Goal: Task Accomplishment & Management: Manage account settings

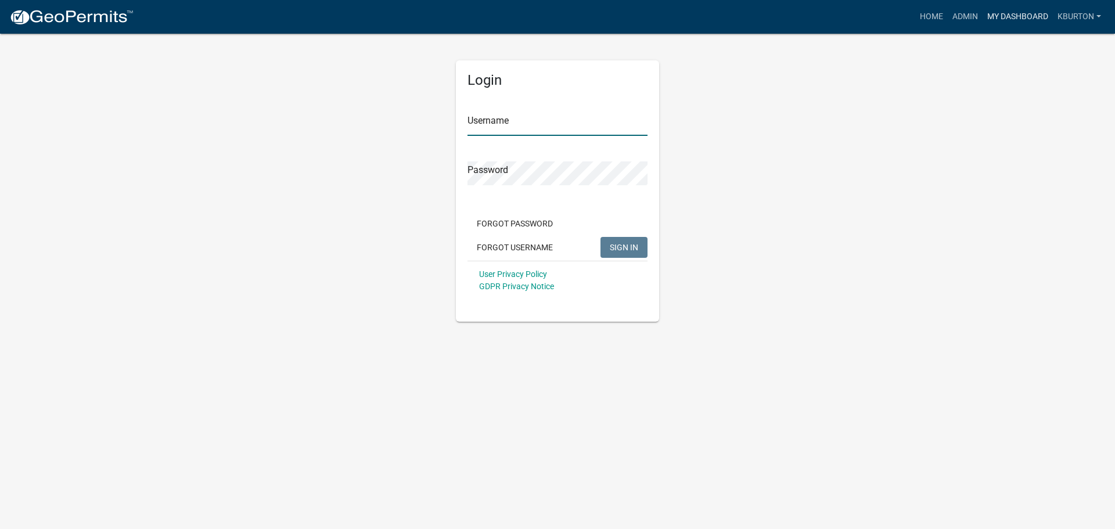
type input "kburton"
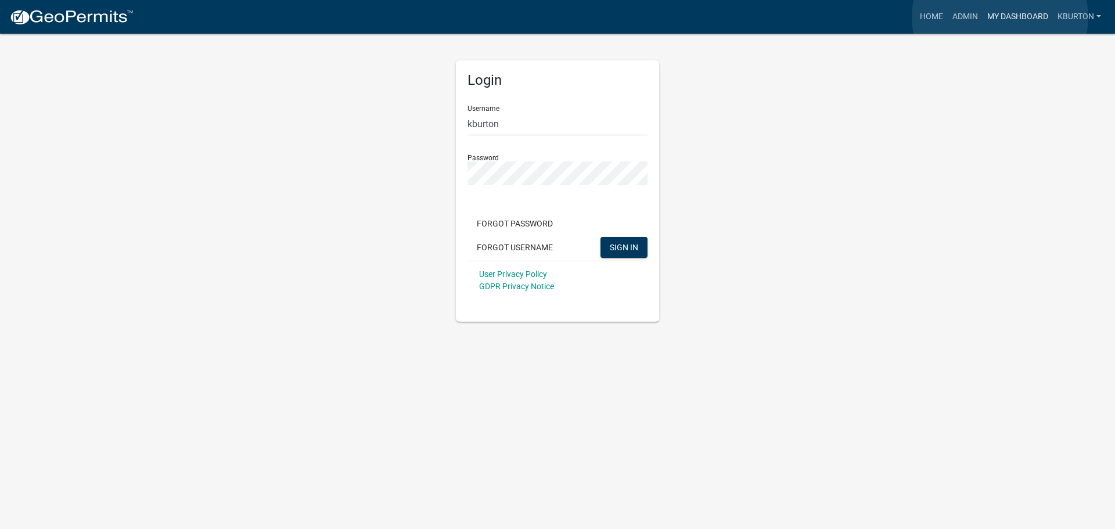
click at [1000, 17] on link "My Dashboard" at bounding box center [1018, 17] width 70 height 22
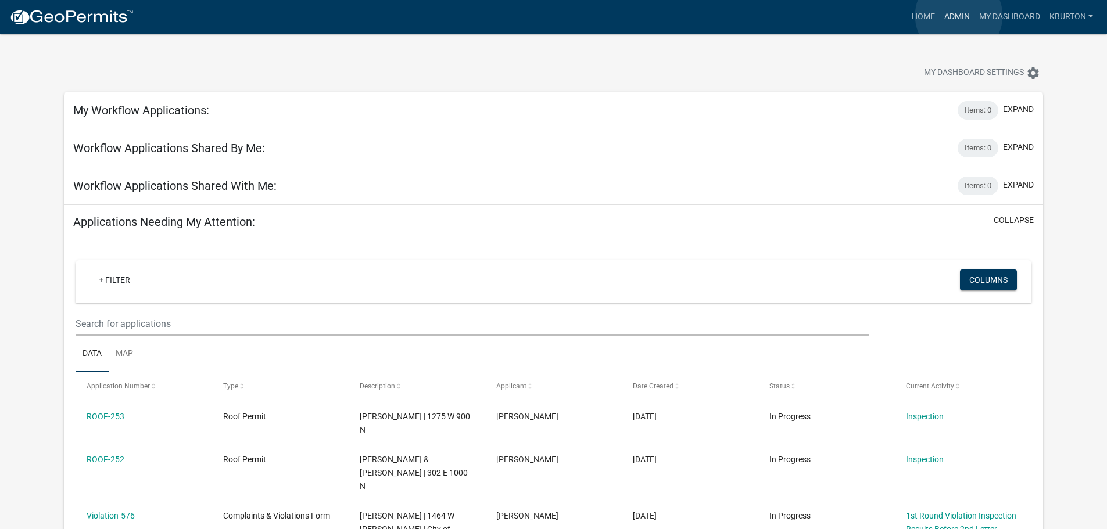
click at [958, 16] on link "Admin" at bounding box center [956, 17] width 35 height 22
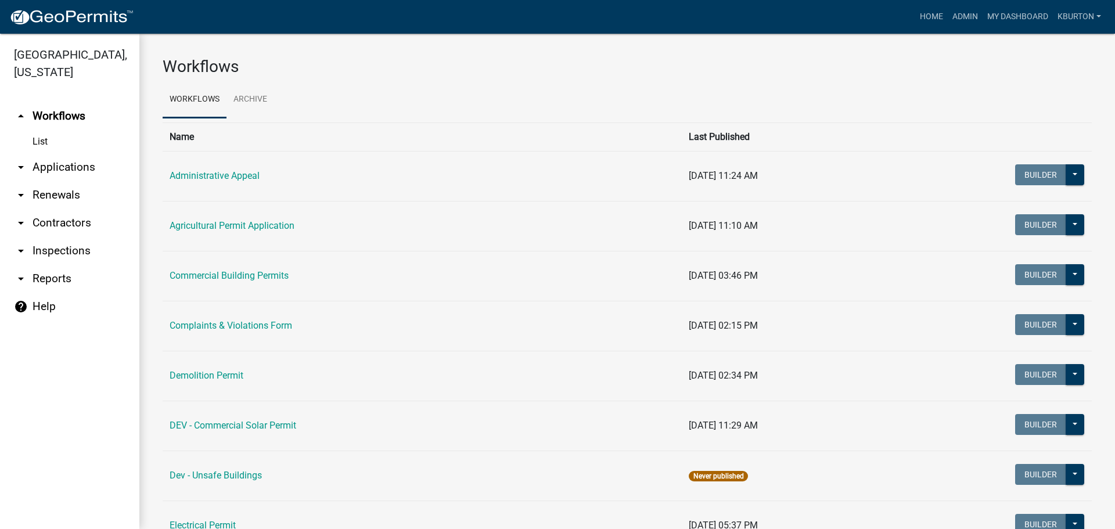
click at [80, 237] on link "arrow_drop_down Inspections" at bounding box center [69, 251] width 139 height 28
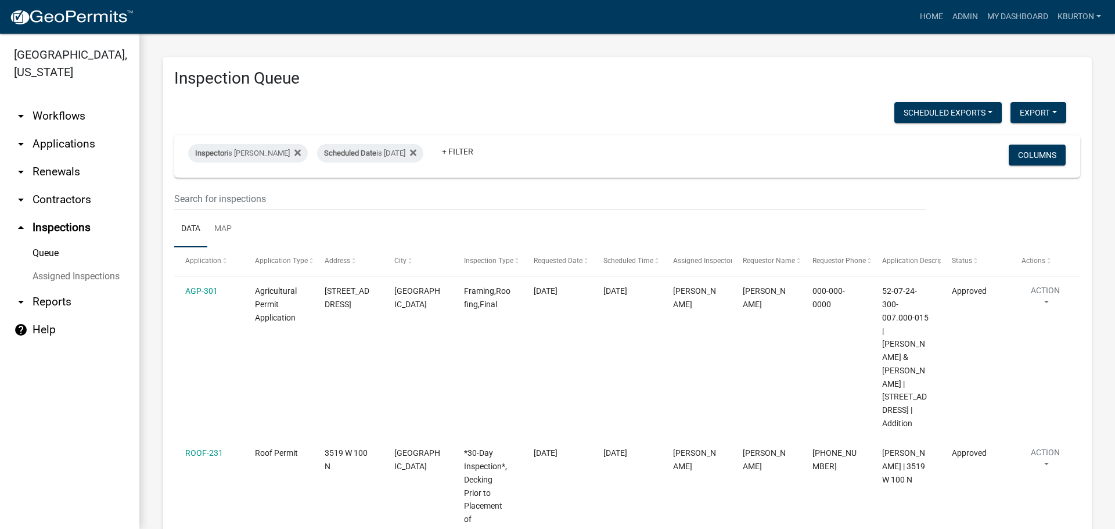
click at [77, 265] on link "Assigned Inspections" at bounding box center [69, 276] width 139 height 23
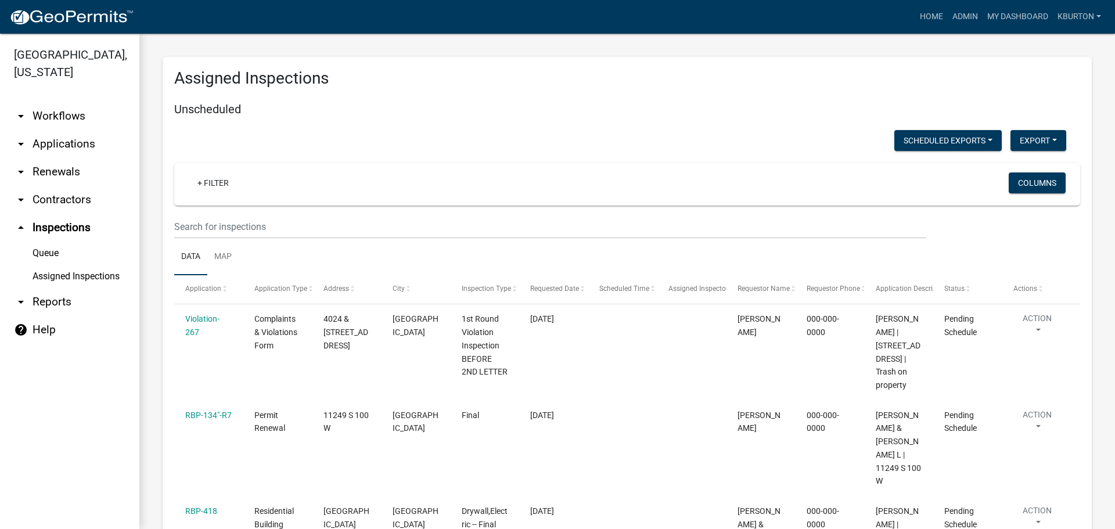
click at [48, 242] on link "Queue" at bounding box center [69, 253] width 139 height 23
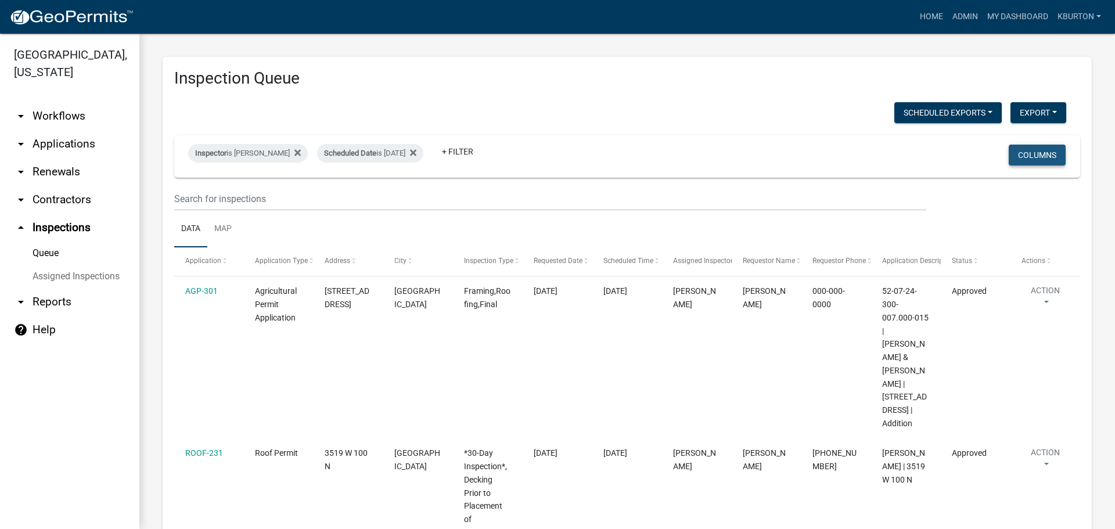
click at [1022, 153] on button "Columns" at bounding box center [1037, 155] width 57 height 21
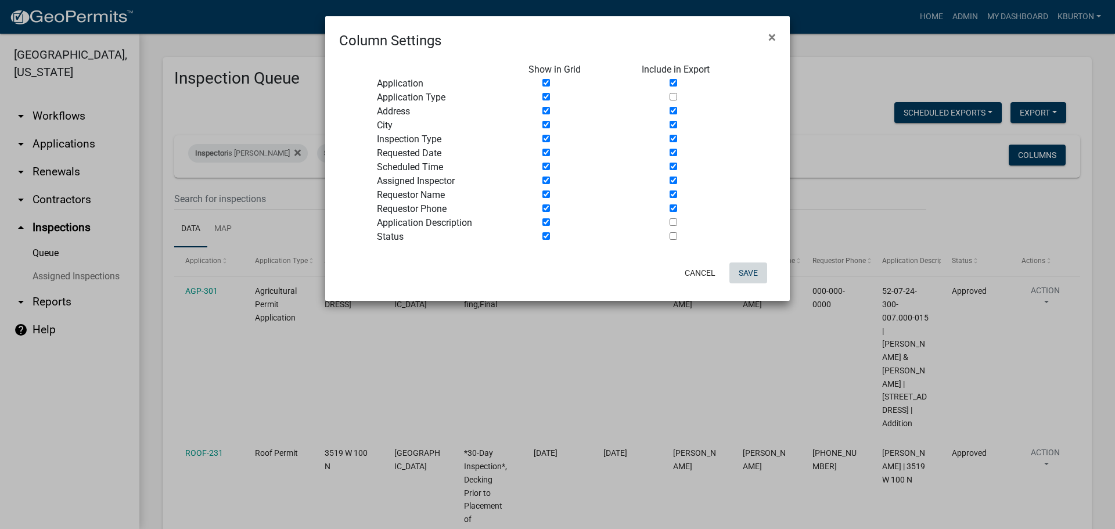
click at [749, 267] on button "Save" at bounding box center [749, 273] width 38 height 21
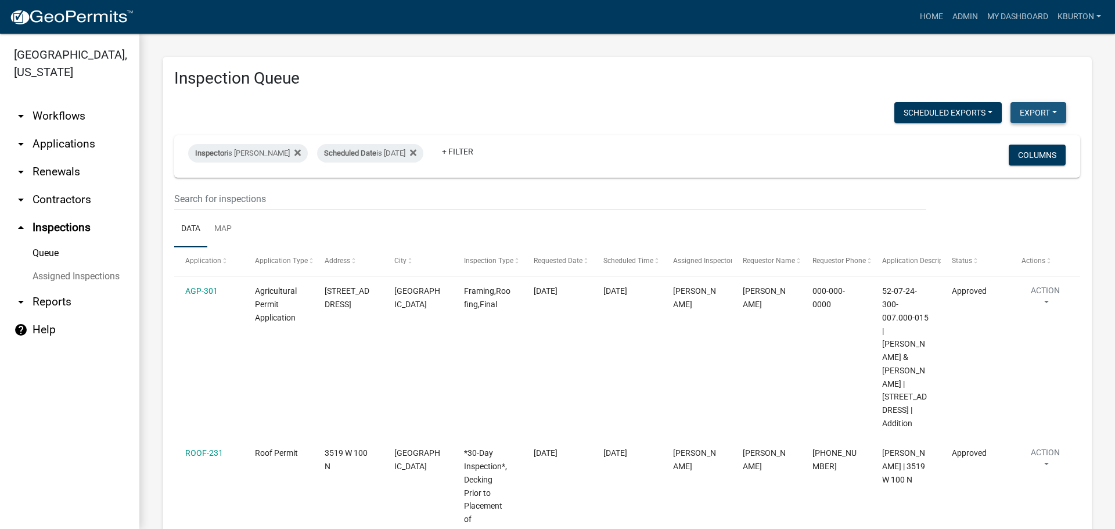
click at [1022, 106] on button "Export" at bounding box center [1039, 112] width 56 height 21
click at [987, 144] on button "Excel Format (.xlsx)" at bounding box center [1012, 143] width 109 height 28
click at [382, 151] on div "Scheduled Date is [DATE]" at bounding box center [370, 153] width 106 height 19
click at [408, 194] on input "[DATE]" at bounding box center [372, 197] width 81 height 24
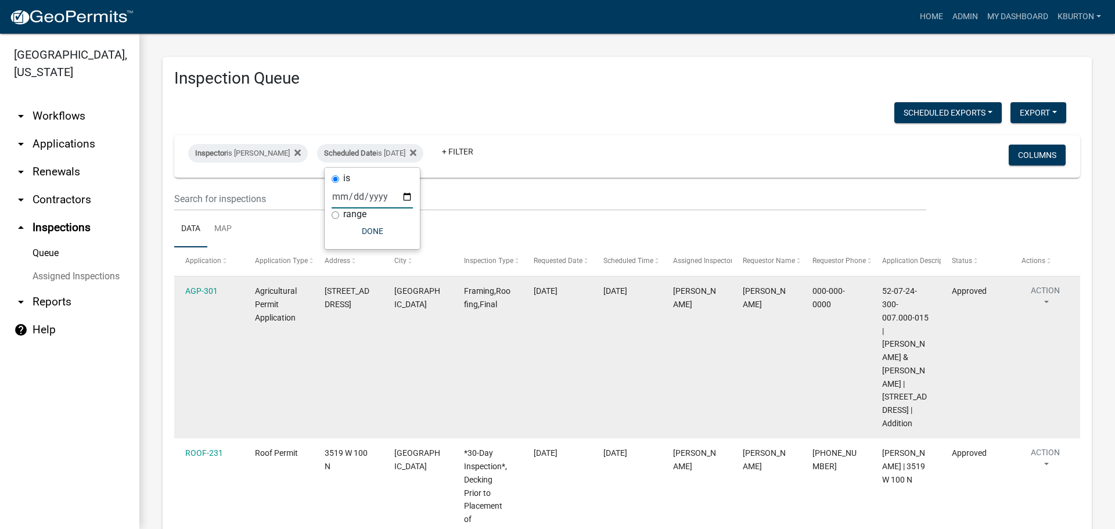
type input "[DATE]"
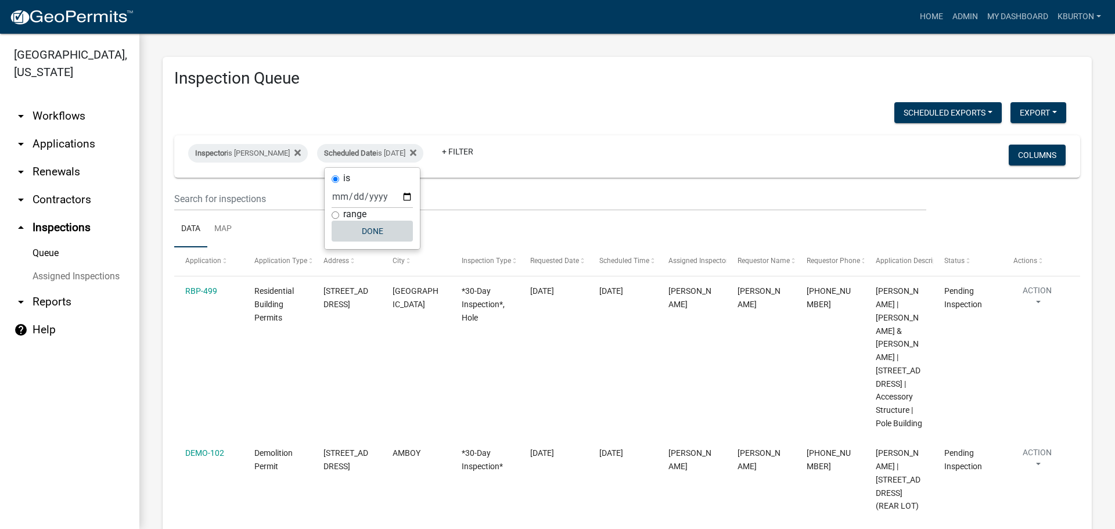
click at [374, 234] on button "Done" at bounding box center [372, 231] width 81 height 21
click at [379, 147] on div "Scheduled Date is [DATE]" at bounding box center [370, 153] width 106 height 19
click at [405, 197] on input "[DATE]" at bounding box center [372, 197] width 81 height 24
click at [369, 227] on button "Done" at bounding box center [372, 231] width 81 height 21
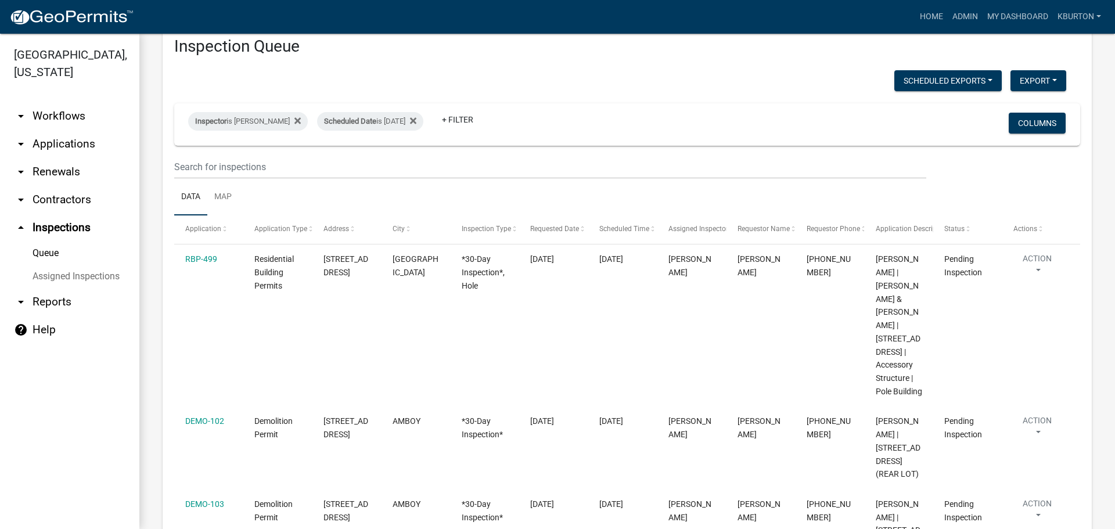
scroll to position [19, 0]
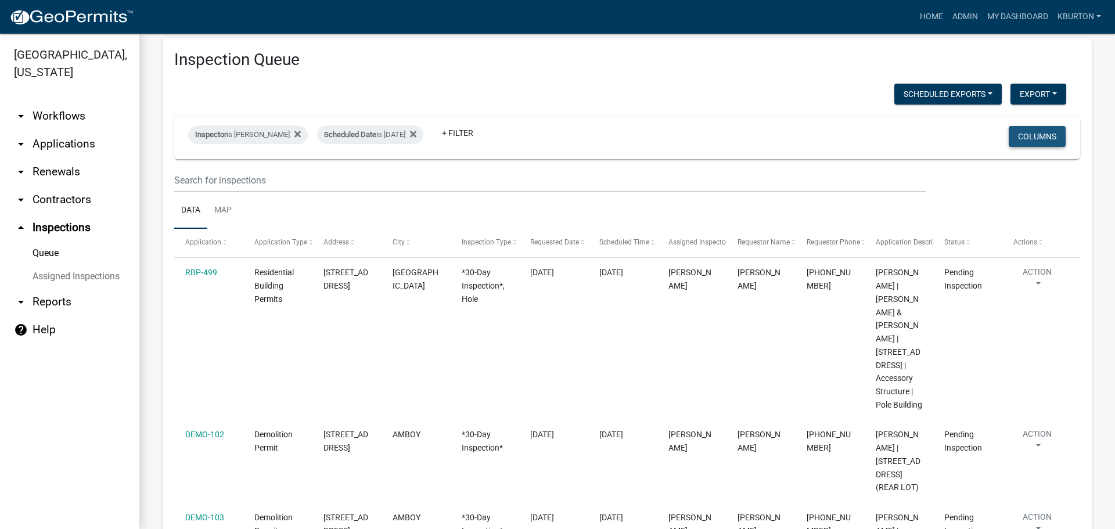
click at [1041, 134] on button "Columns" at bounding box center [1037, 136] width 57 height 21
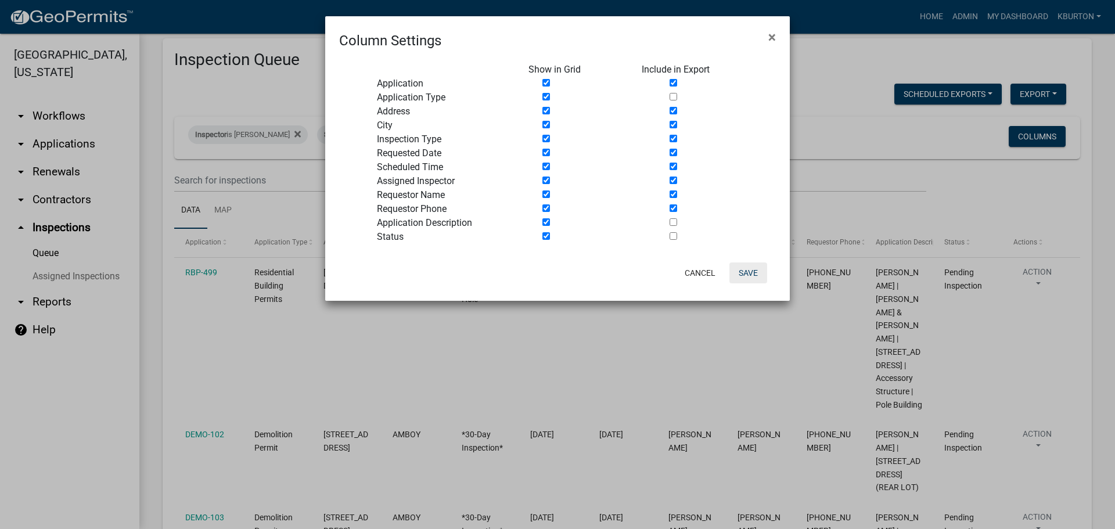
click at [751, 276] on button "Save" at bounding box center [749, 273] width 38 height 21
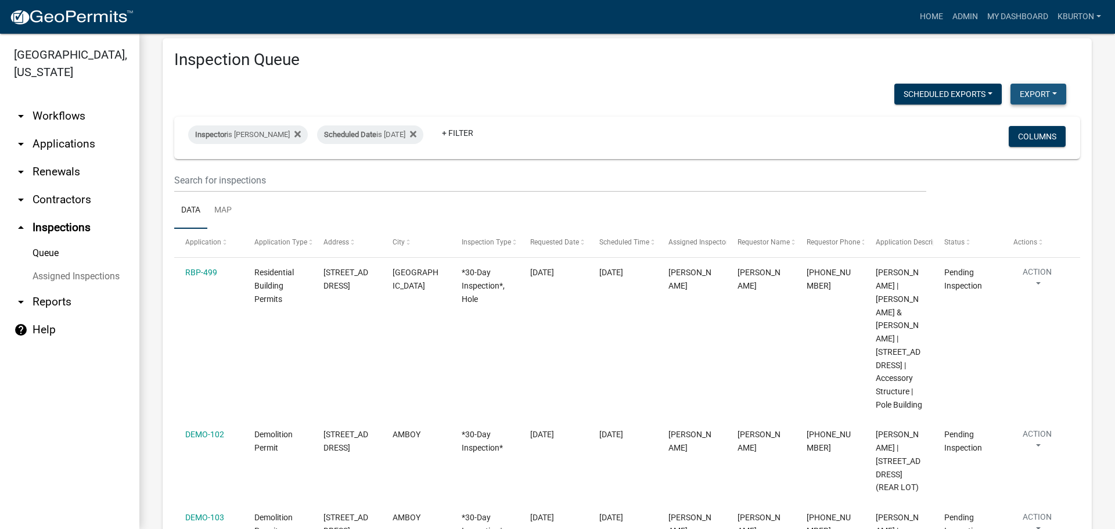
click at [1016, 95] on button "Export" at bounding box center [1039, 94] width 56 height 21
click at [993, 120] on button "Excel Format (.xlsx)" at bounding box center [1012, 124] width 109 height 28
click at [1014, 143] on button "Columns" at bounding box center [1037, 136] width 57 height 21
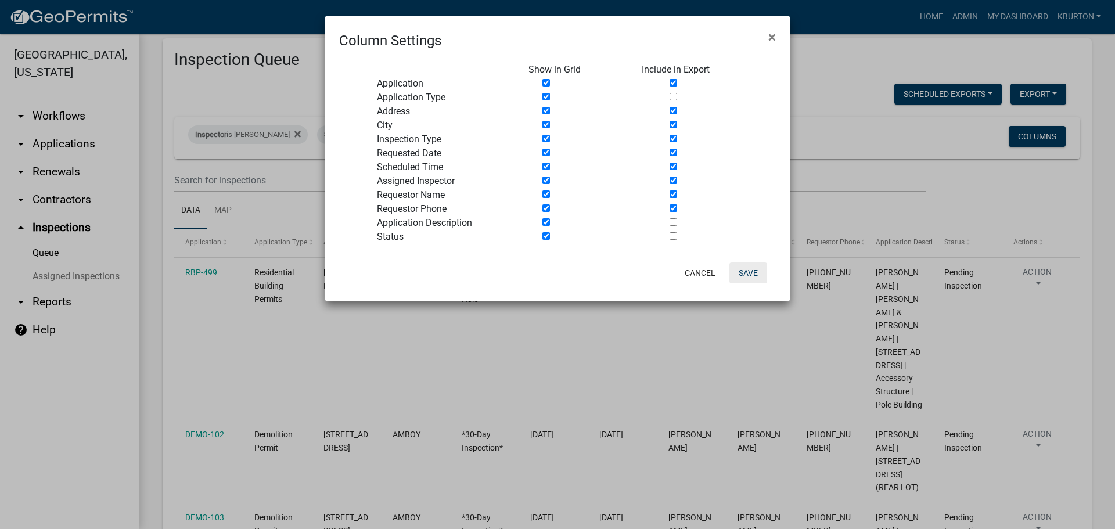
click at [756, 273] on button "Save" at bounding box center [749, 273] width 38 height 21
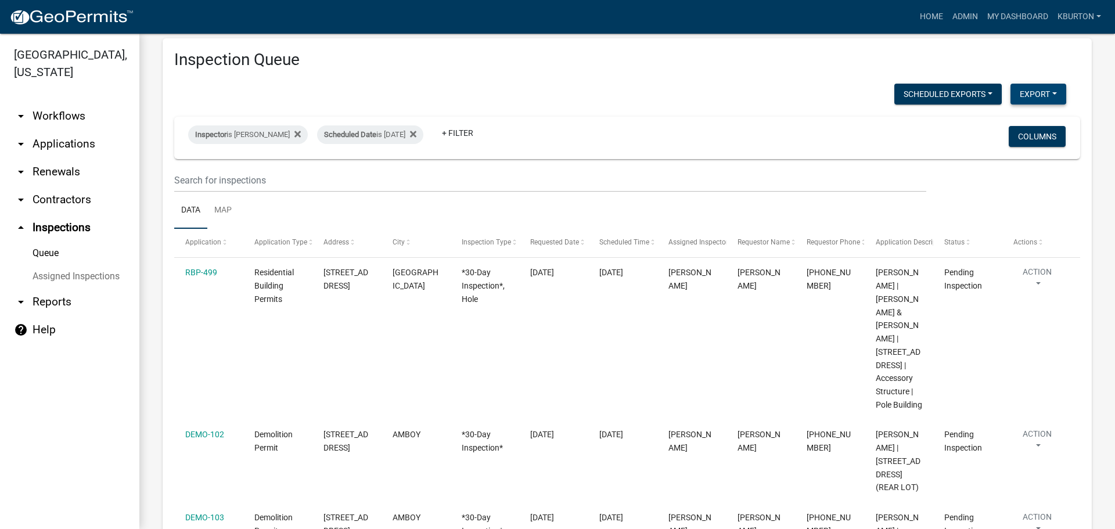
click at [1021, 91] on button "Export" at bounding box center [1039, 94] width 56 height 21
click at [1004, 121] on button "Excel Format (.xlsx)" at bounding box center [1012, 124] width 109 height 28
